Goal: Entertainment & Leisure: Consume media (video, audio)

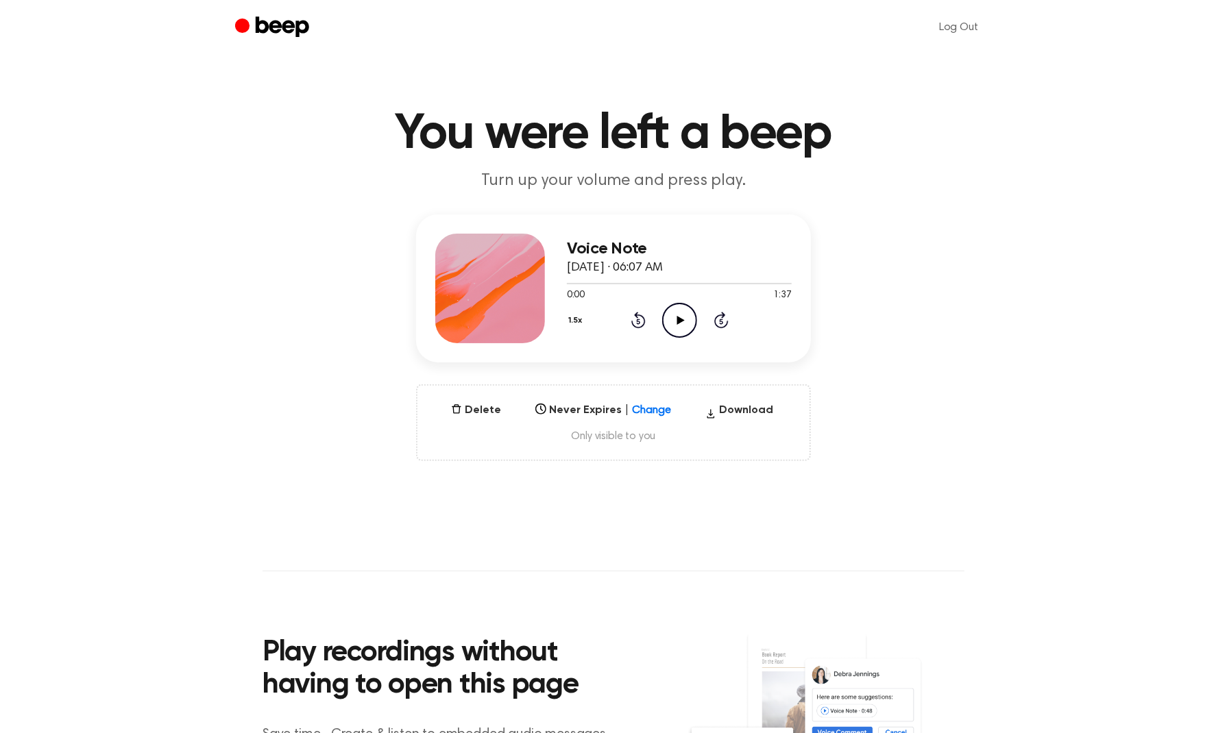
click at [691, 323] on icon "Play Audio" at bounding box center [679, 320] width 35 height 35
click at [682, 331] on icon "Play Audio" at bounding box center [679, 320] width 35 height 35
click at [680, 316] on icon "Play Audio" at bounding box center [679, 320] width 35 height 35
